Goal: Information Seeking & Learning: Learn about a topic

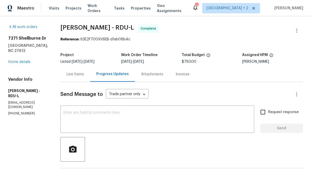
click at [82, 74] on div "Line Items" at bounding box center [75, 74] width 17 height 5
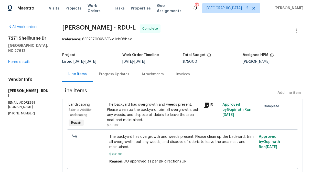
scroll to position [16, 0]
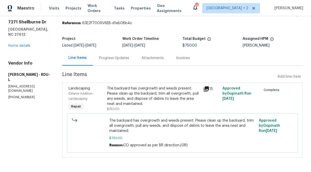
click at [153, 93] on div "The backyard has overgrowth and weeds present. Please clean up the backyard, tr…" at bounding box center [153, 96] width 93 height 21
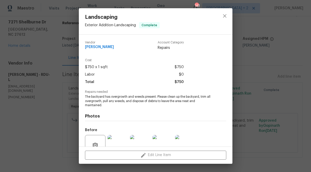
scroll to position [47, 0]
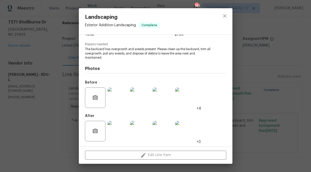
click at [116, 137] on img at bounding box center [118, 130] width 21 height 21
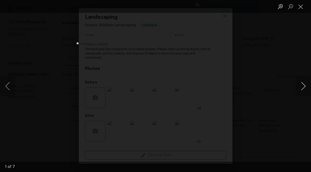
click at [305, 85] on button "Next image" at bounding box center [303, 86] width 15 height 21
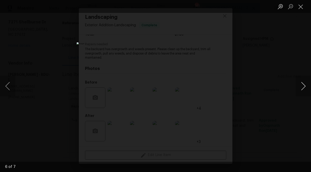
click at [305, 85] on button "Next image" at bounding box center [303, 86] width 15 height 21
click at [303, 7] on button "Close lightbox" at bounding box center [301, 6] width 10 height 9
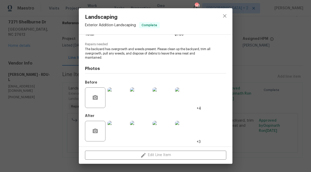
click at [188, 100] on img at bounding box center [185, 97] width 21 height 21
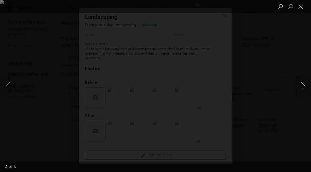
click at [303, 88] on button "Next image" at bounding box center [303, 86] width 15 height 21
click at [302, 4] on button "Close lightbox" at bounding box center [301, 6] width 10 height 9
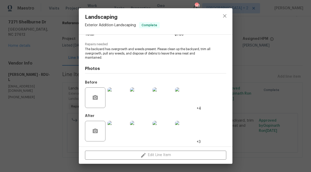
click at [270, 32] on div "Landscaping Exterior Addition - Landscaping Complete Vendor [PERSON_NAME] Accou…" at bounding box center [155, 86] width 311 height 172
